Goal: Find specific page/section: Find specific page/section

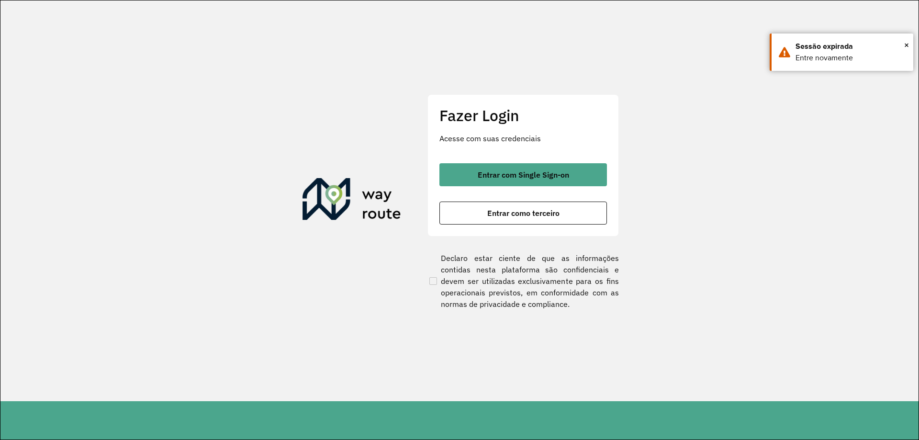
click at [501, 174] on span "Entrar com Single Sign-on" at bounding box center [522, 175] width 91 height 8
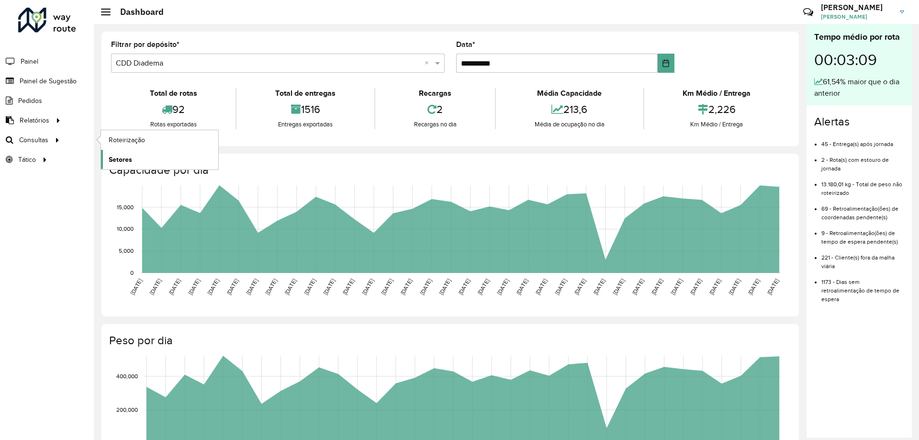
click at [128, 151] on link "Setores" at bounding box center [159, 159] width 117 height 19
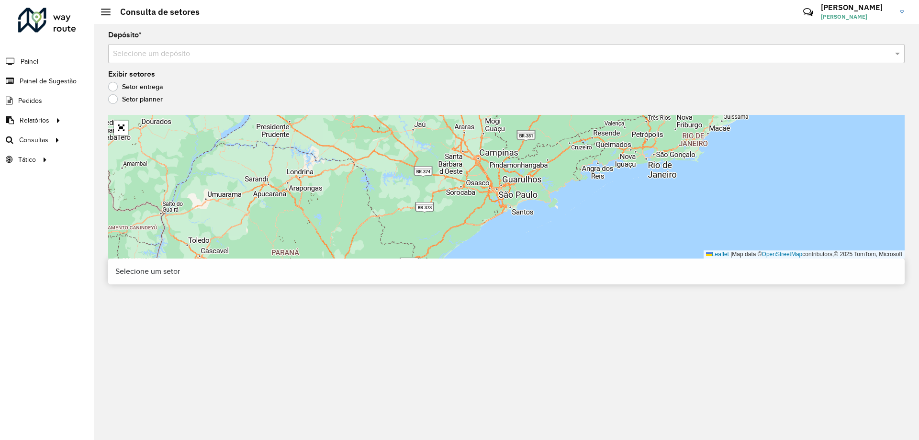
click at [215, 55] on input "text" at bounding box center [496, 53] width 767 height 11
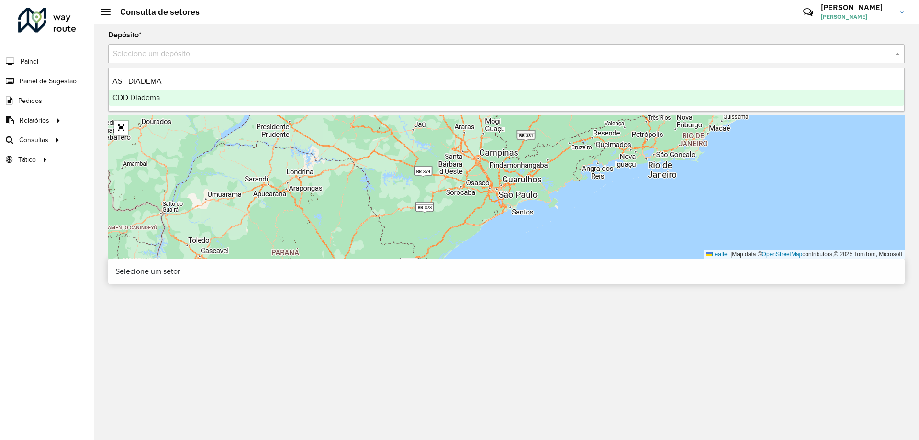
click at [151, 96] on span "CDD Diadema" at bounding box center [135, 97] width 47 height 8
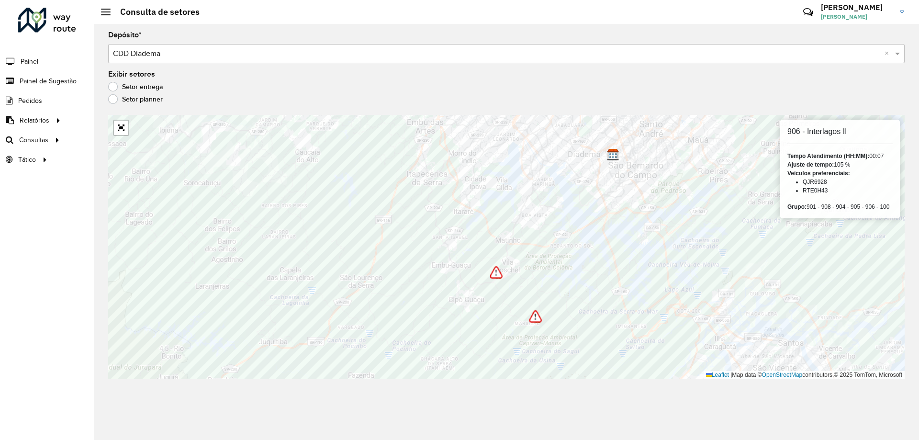
click at [809, 194] on li "RTE0H43" at bounding box center [847, 190] width 90 height 9
click at [810, 190] on li "RTE0H43" at bounding box center [847, 190] width 90 height 9
copy li "RTE0H43"
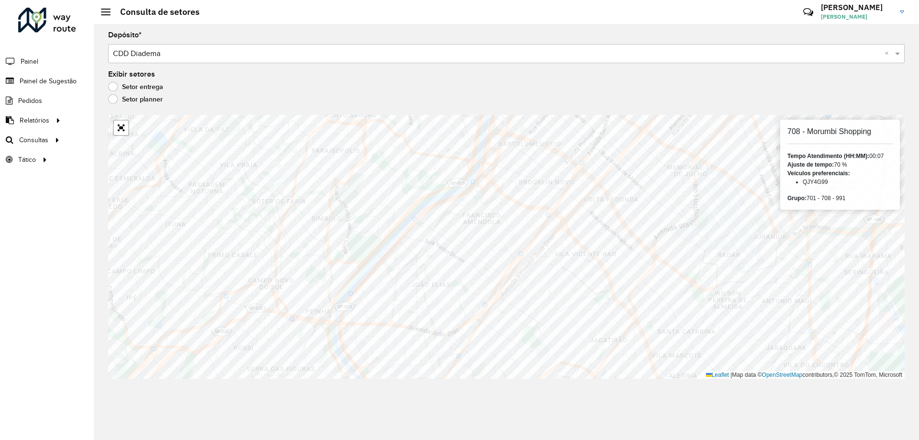
click at [817, 183] on li "QJY4G99" at bounding box center [847, 181] width 90 height 9
copy li "QJY4G99"
click at [581, 37] on div "Depósito * Selecione um depósito × CDD Diadema ×" at bounding box center [506, 48] width 796 height 32
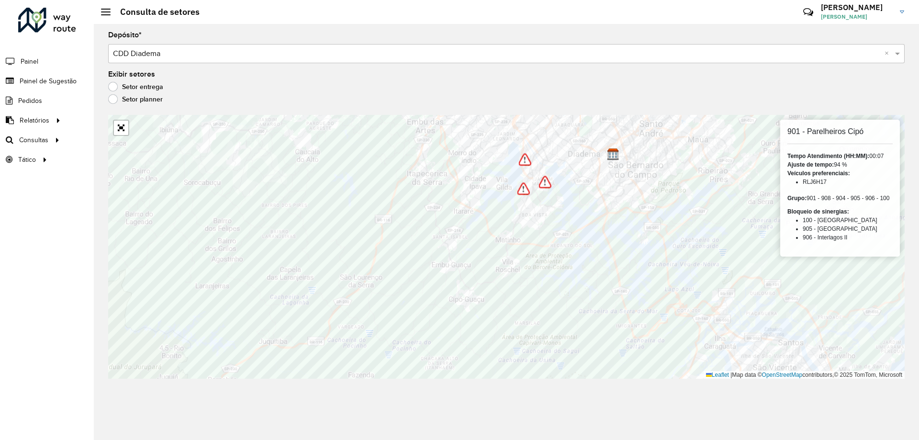
click at [825, 183] on li "RLJ6H17" at bounding box center [847, 181] width 90 height 9
click at [819, 185] on li "RLJ6H17" at bounding box center [847, 181] width 90 height 9
copy li "RLJ6H17"
